Goal: Obtain resource: Download file/media

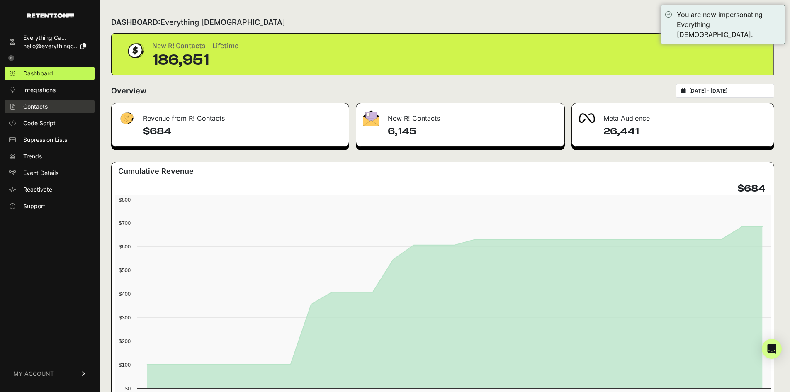
click at [47, 107] on span "Contacts" at bounding box center [35, 106] width 24 height 8
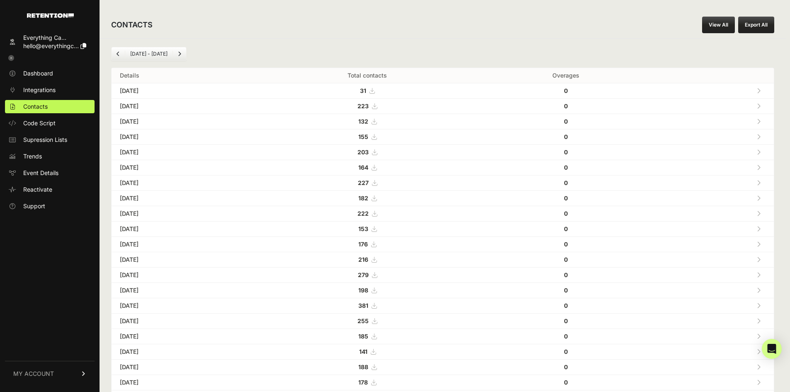
click at [722, 32] on link "View All" at bounding box center [718, 25] width 33 height 17
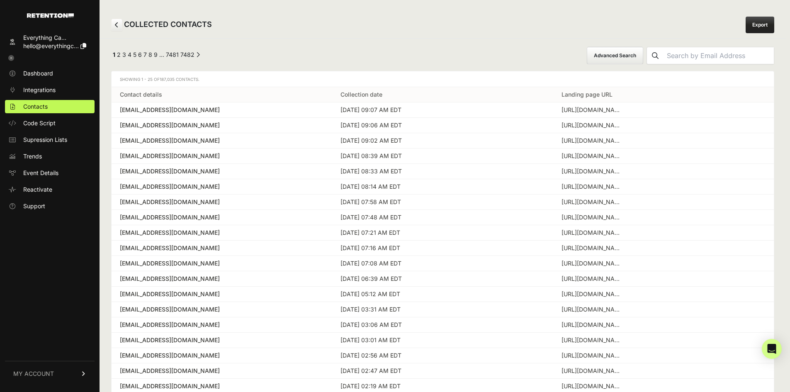
click at [628, 57] on button "Advanced Search" at bounding box center [615, 55] width 56 height 17
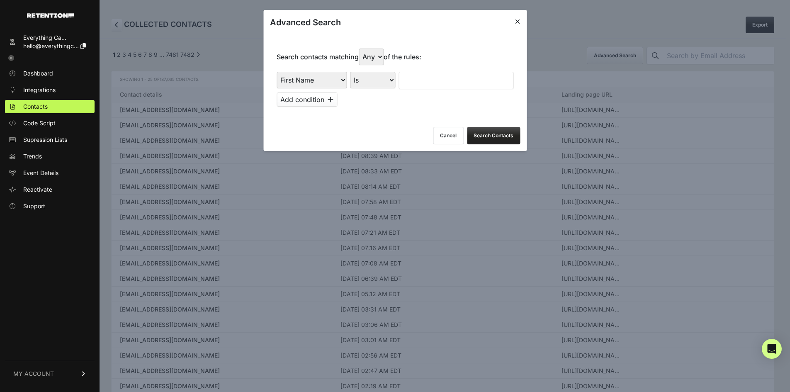
click at [317, 87] on select "First Name Last Name State City Email Email Domain Landing Domain Landing Page …" at bounding box center [312, 80] width 70 height 17
select select "landing_page_url"
click at [277, 72] on select "First Name Last Name State City Email Email Domain Landing Domain Landing Page …" at bounding box center [312, 80] width 70 height 17
click at [380, 83] on select "Is Is not Contains Starts with" at bounding box center [372, 80] width 45 height 17
select select "contains"
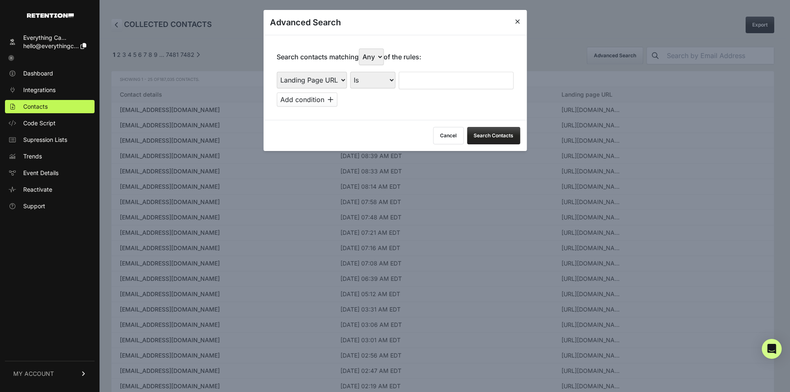
click at [351, 72] on select "Is Is not Contains Starts with" at bounding box center [372, 80] width 45 height 17
click at [418, 76] on input "text" at bounding box center [456, 80] width 115 height 17
type input "cluny"
click at [292, 100] on button "Add condition" at bounding box center [307, 100] width 61 height 14
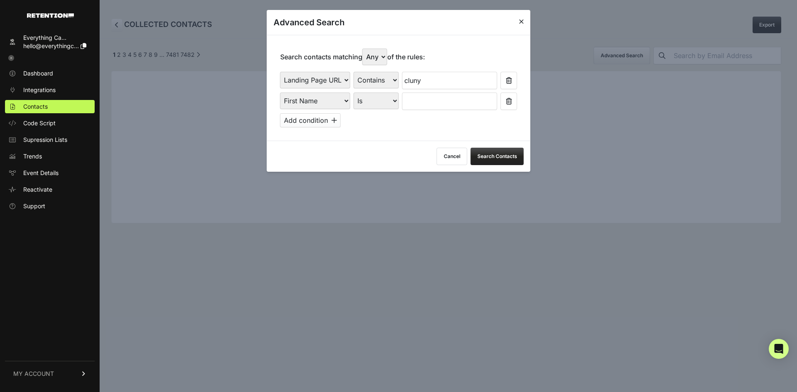
click at [379, 57] on select "Any All" at bounding box center [374, 57] width 25 height 17
select select "true"
click at [364, 49] on select "Any All" at bounding box center [374, 57] width 25 height 17
click at [380, 100] on select "Is Is not Contains Starts with" at bounding box center [376, 101] width 45 height 17
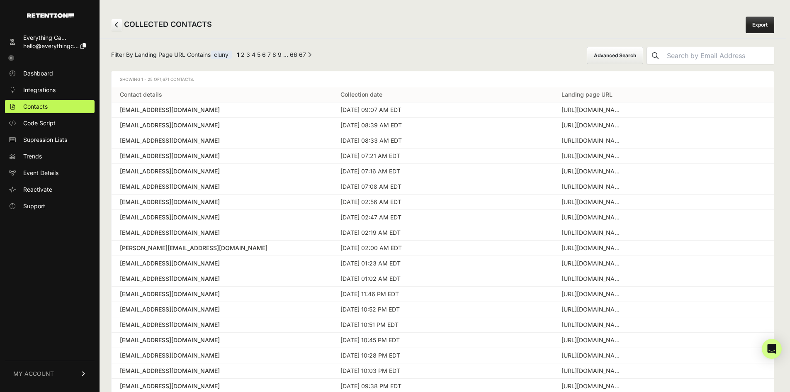
click at [642, 53] on button "Advanced Search" at bounding box center [615, 55] width 56 height 17
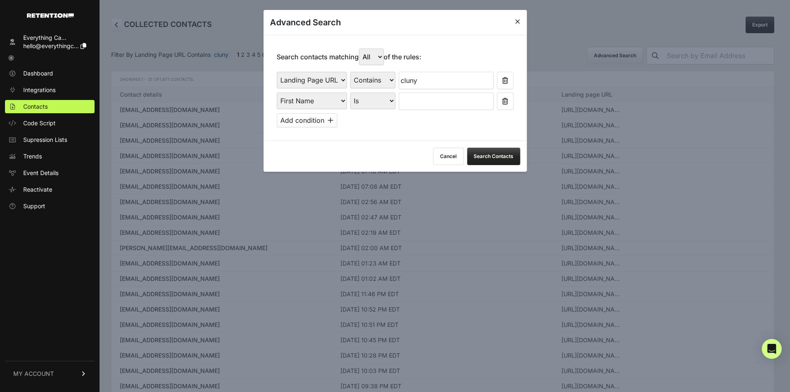
click at [353, 100] on select "Is Is not Contains Starts with" at bounding box center [372, 101] width 45 height 17
click at [316, 95] on select "First Name Last Name State City Email Email Domain Landing Domain Landing Page …" at bounding box center [312, 101] width 70 height 17
select select "file_date"
click at [277, 93] on select "First Name Last Name State City Email Email Domain Landing Domain Landing Page …" at bounding box center [312, 101] width 70 height 17
click at [364, 101] on select "Is on Is between" at bounding box center [373, 101] width 46 height 17
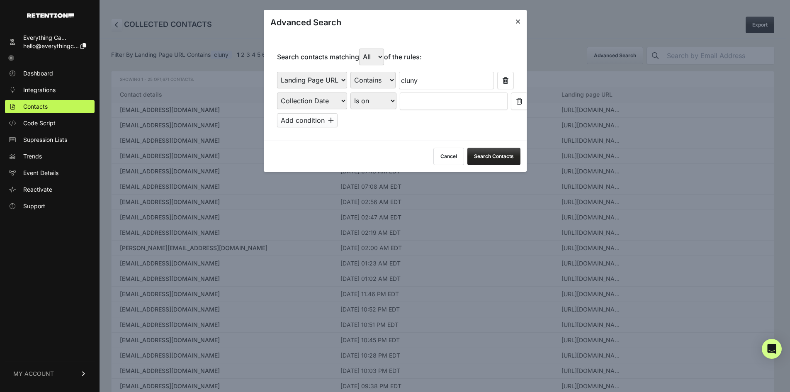
select select "is_between"
click at [351, 93] on select "Is on Is between" at bounding box center [373, 101] width 46 height 17
click at [429, 102] on input "text" at bounding box center [422, 101] width 44 height 17
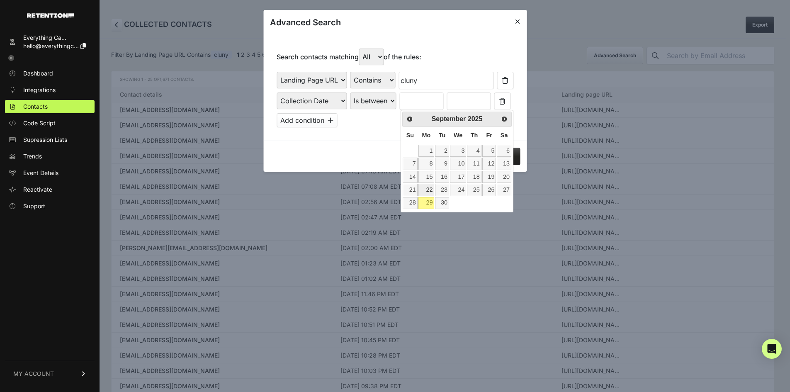
click at [425, 194] on link "22" at bounding box center [427, 190] width 16 height 12
type input "09/22/2025"
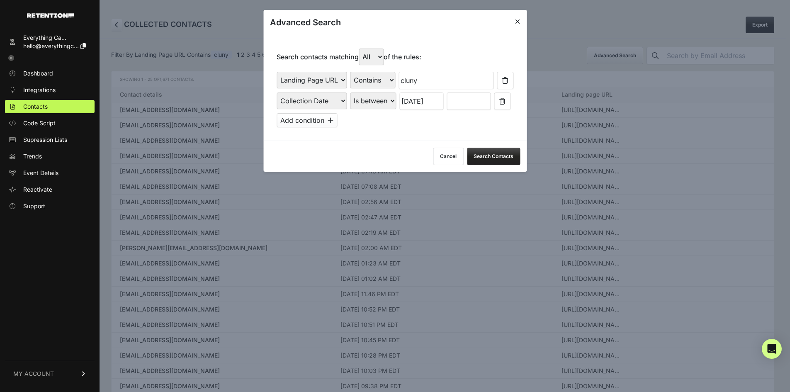
click at [463, 103] on input "text" at bounding box center [469, 101] width 44 height 17
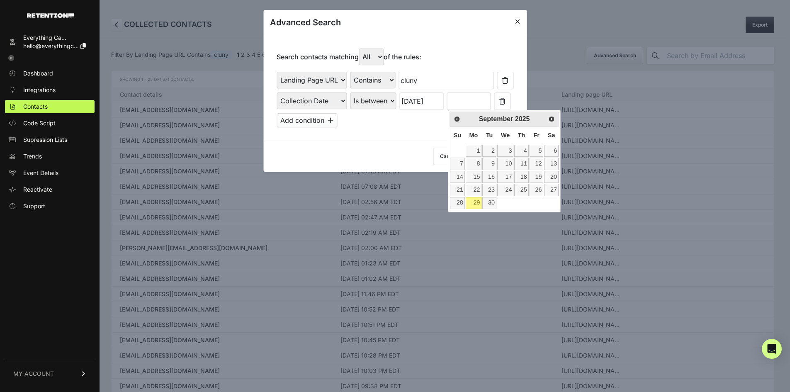
click at [473, 201] on link "29" at bounding box center [474, 203] width 16 height 12
type input "09/29/2025"
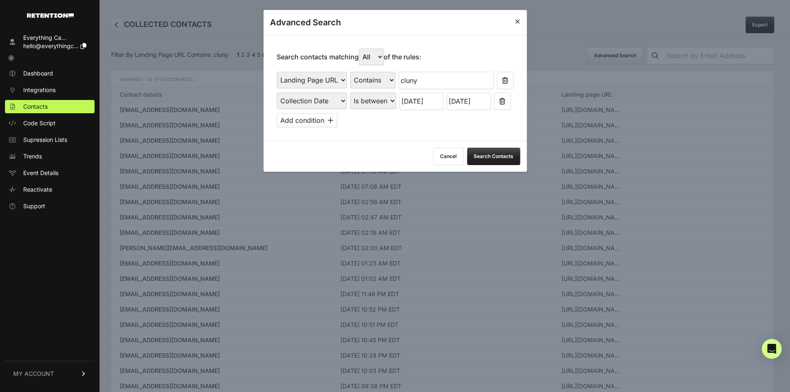
click at [376, 54] on select "Any All" at bounding box center [371, 57] width 25 height 17
click at [361, 49] on select "Any All" at bounding box center [371, 57] width 25 height 17
click at [376, 56] on select "Any All" at bounding box center [371, 57] width 25 height 17
select select "true"
click at [361, 49] on select "Any All" at bounding box center [371, 57] width 25 height 17
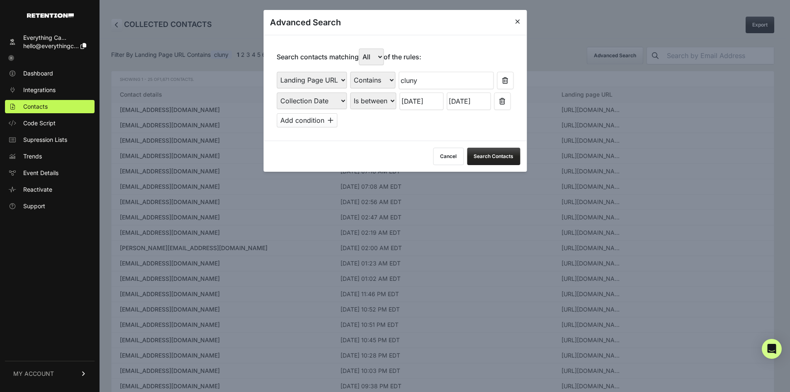
click at [490, 156] on button "Search Contacts" at bounding box center [493, 156] width 53 height 17
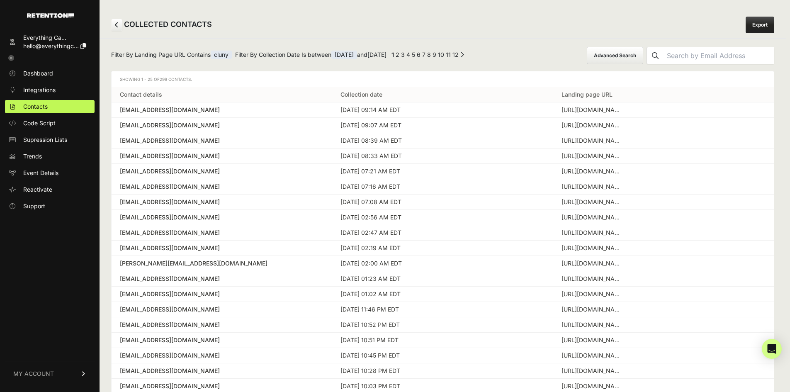
click at [459, 55] on link "12" at bounding box center [456, 54] width 6 height 7
click at [765, 27] on link "Export" at bounding box center [760, 25] width 29 height 17
click at [12, 59] on icon at bounding box center [11, 58] width 6 height 6
